Goal: Find contact information: Find contact information

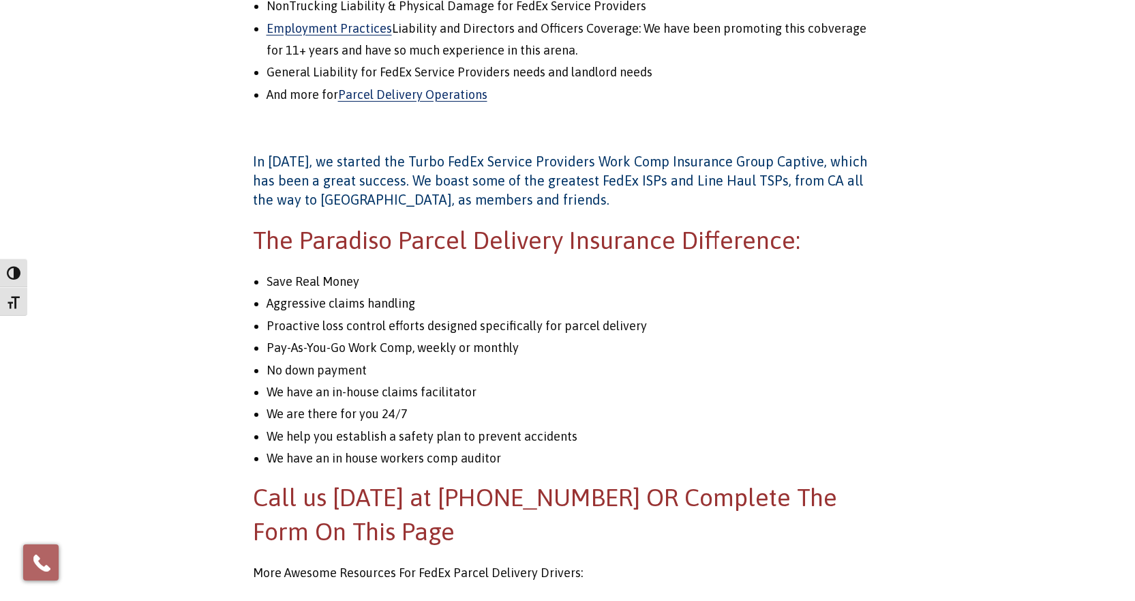
scroll to position [1671, 0]
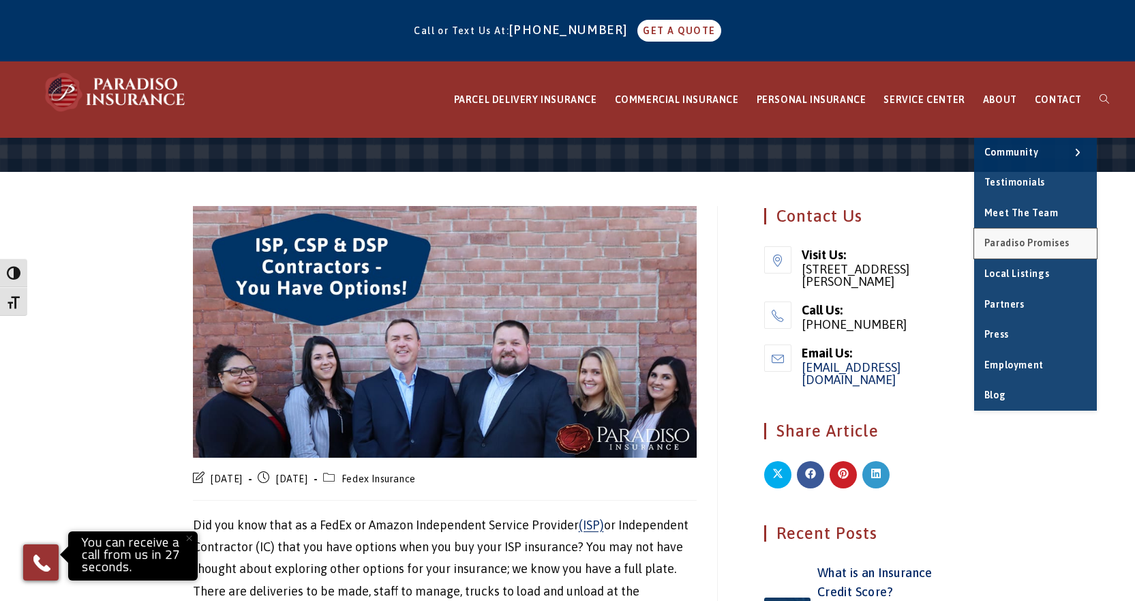
click at [1047, 240] on span "Paradiso Promises" at bounding box center [1026, 242] width 85 height 11
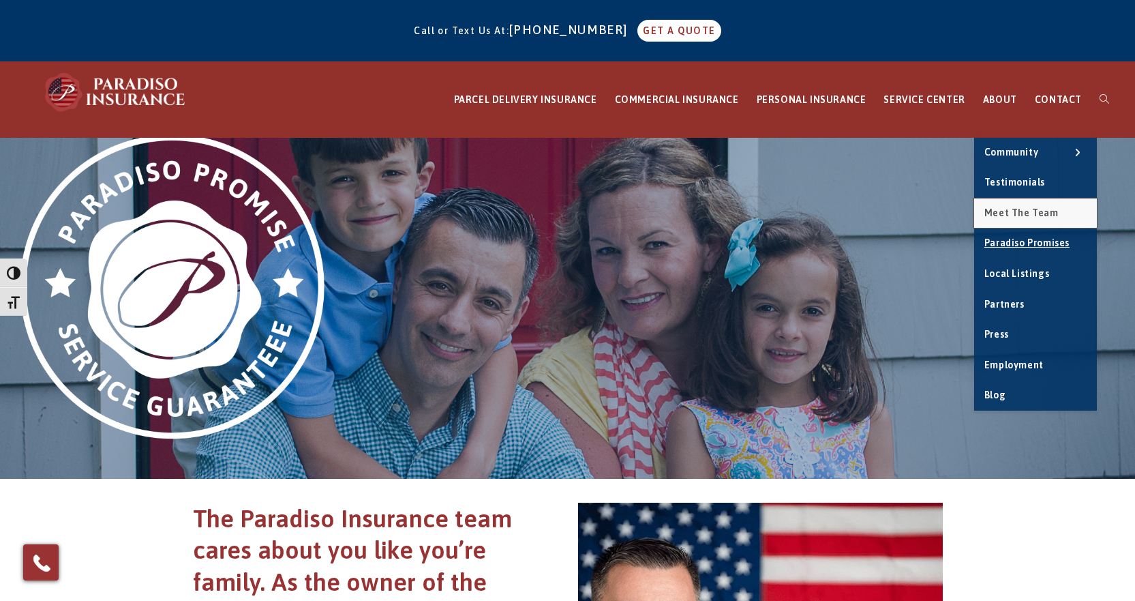
click at [1027, 223] on link "Meet the Team" at bounding box center [1035, 213] width 123 height 30
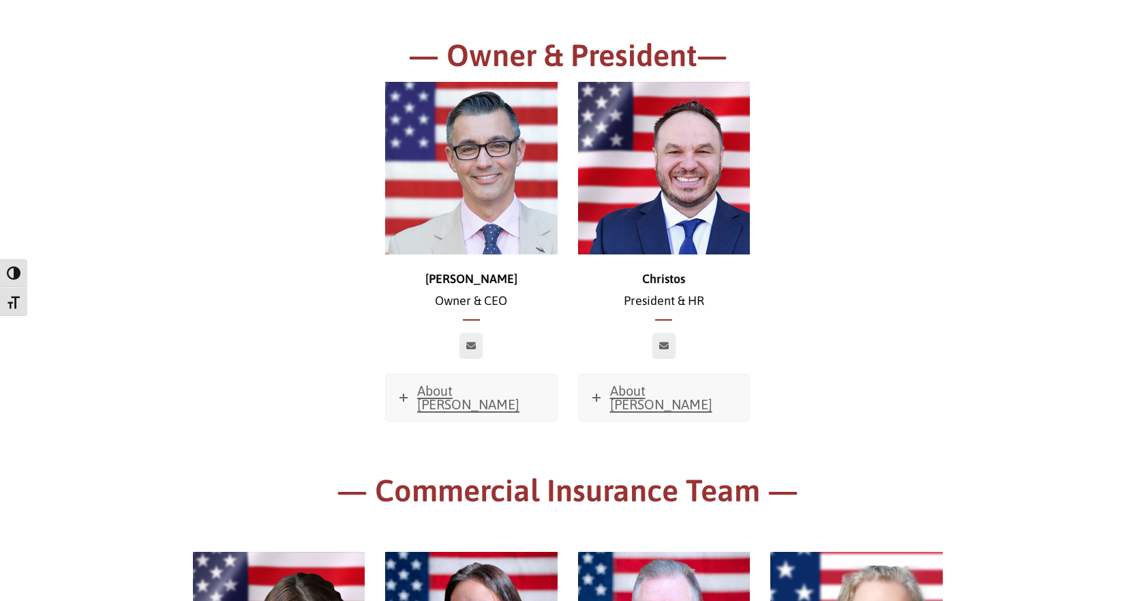
click at [264, 364] on div "[PERSON_NAME] & CEO About [PERSON_NAME] Favorite Movie? Sweet Home [US_STATE] F…" at bounding box center [568, 276] width 770 height 389
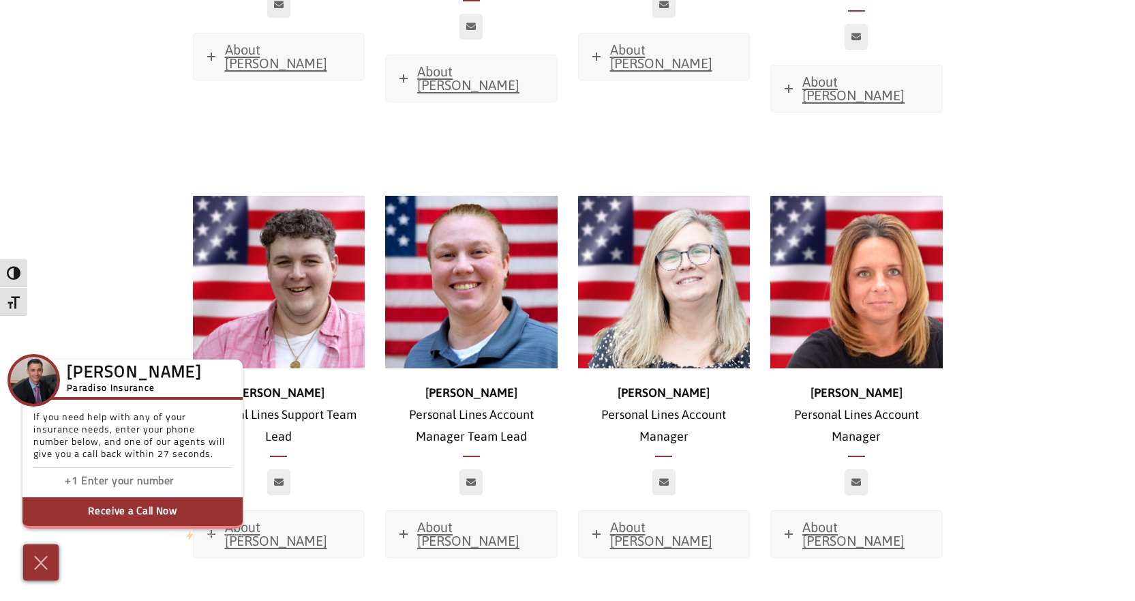
scroll to position [4295, 0]
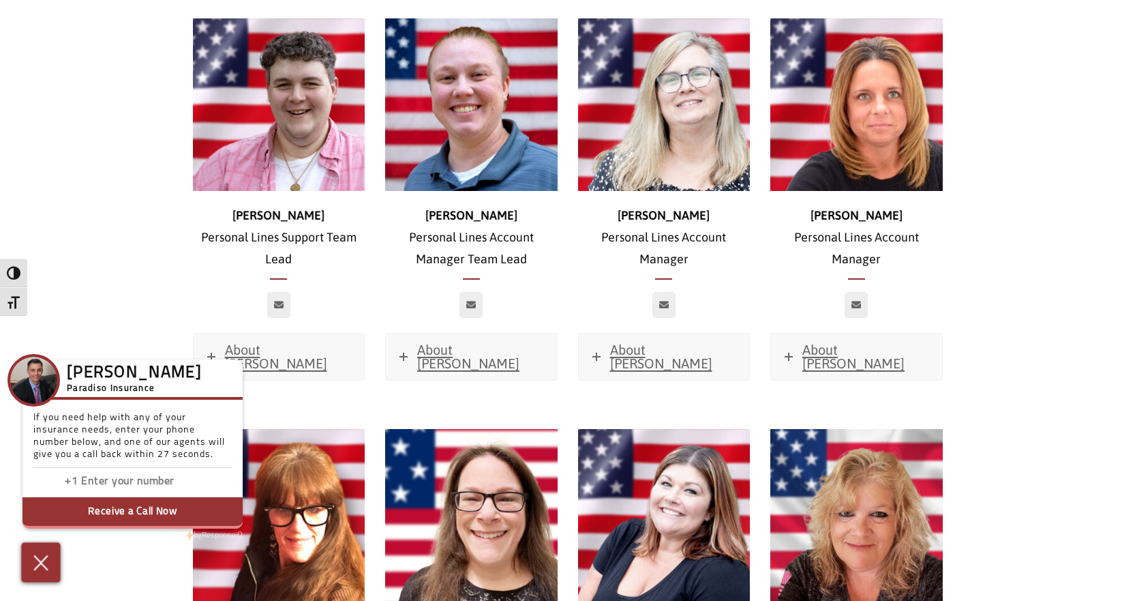
click at [44, 563] on img at bounding box center [41, 562] width 22 height 24
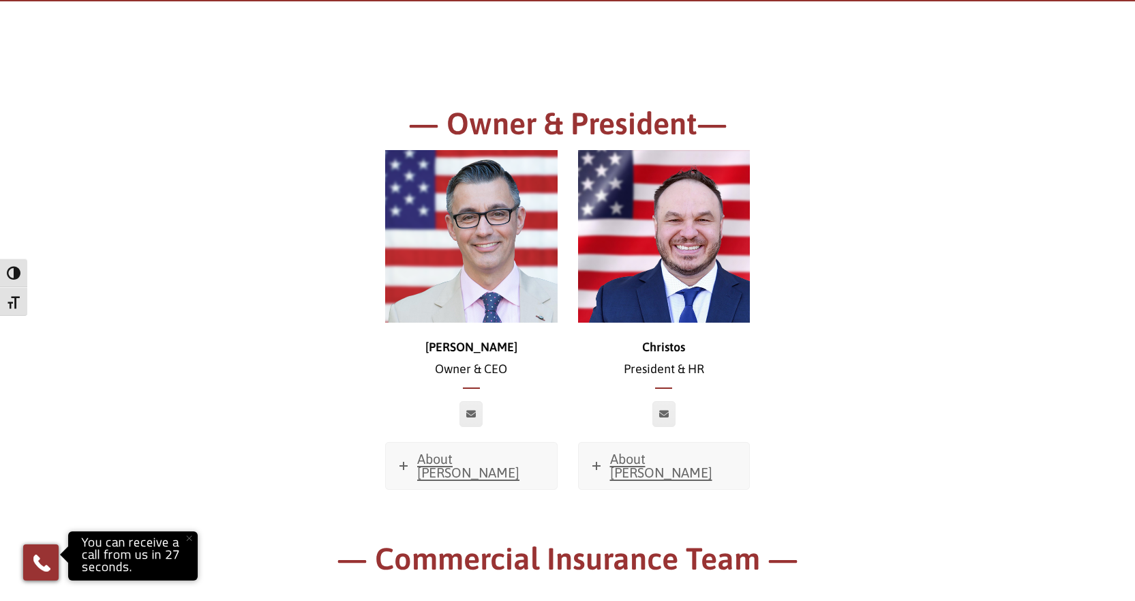
scroll to position [0, 0]
